Goal: Find specific page/section: Find specific page/section

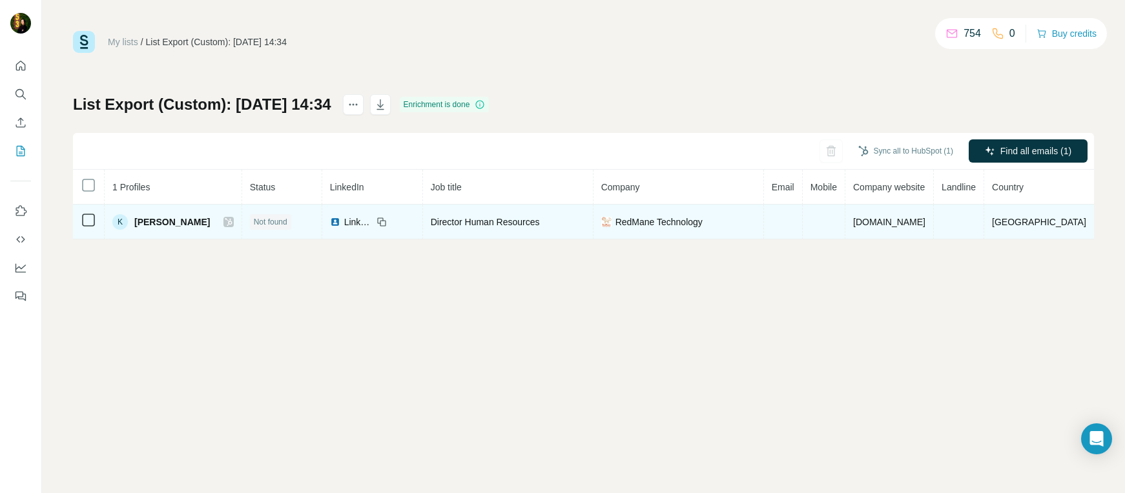
click at [219, 227] on div "K Kyran Lynch" at bounding box center [172, 222] width 121 height 16
click at [225, 222] on icon at bounding box center [228, 222] width 7 height 8
